Goal: Task Accomplishment & Management: Use online tool/utility

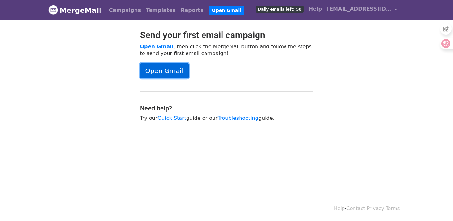
click at [168, 75] on link "Open Gmail" at bounding box center [164, 70] width 49 height 15
click at [171, 68] on link "Open Gmail" at bounding box center [164, 70] width 49 height 15
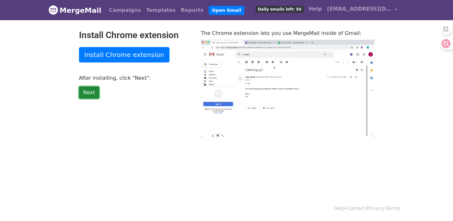
click at [94, 92] on link "Next" at bounding box center [89, 93] width 20 height 12
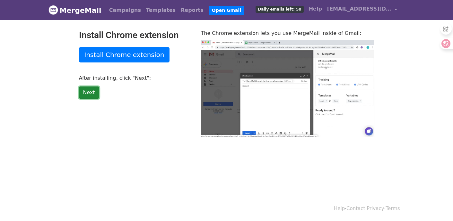
type input "41.32"
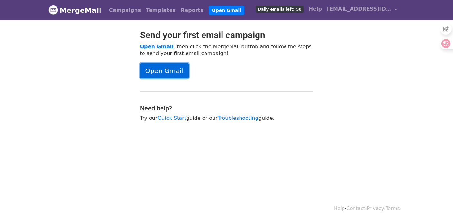
click at [175, 73] on link "Open Gmail" at bounding box center [164, 70] width 49 height 15
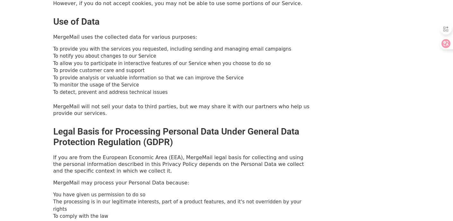
scroll to position [536, 0]
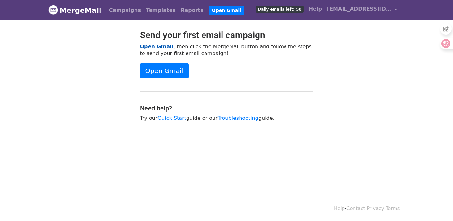
click at [153, 44] on link "Open Gmail" at bounding box center [156, 47] width 33 height 6
click at [285, 12] on span "Daily emails left: 50" at bounding box center [279, 9] width 48 height 7
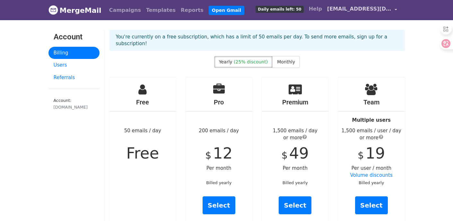
click at [338, 8] on span "[EMAIL_ADDRESS][DOMAIN_NAME]" at bounding box center [359, 9] width 64 height 8
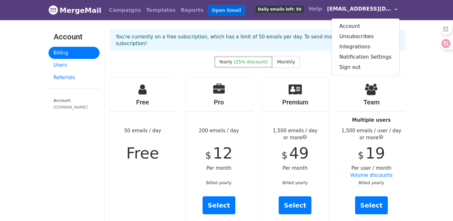
click at [211, 12] on link "Open Gmail" at bounding box center [227, 10] width 36 height 9
